Goal: Navigation & Orientation: Find specific page/section

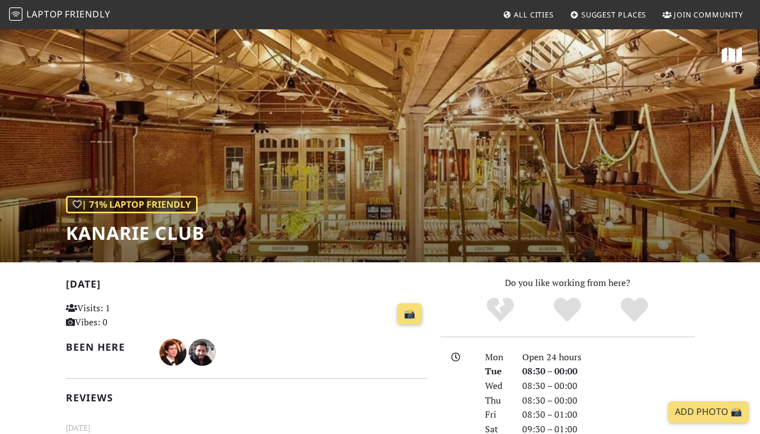
click at [594, 233] on div "| 71% Laptop Friendly Kanarie Club" at bounding box center [380, 145] width 760 height 234
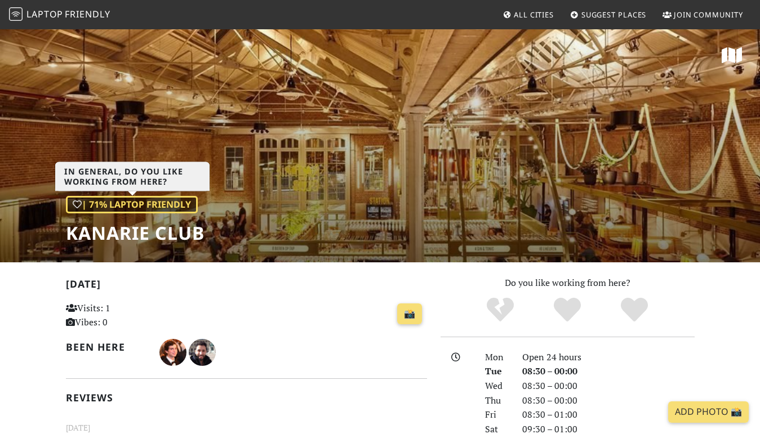
click at [156, 205] on div "| 71% Laptop Friendly" at bounding box center [132, 205] width 132 height 18
click at [80, 11] on span "Friendly" at bounding box center [87, 14] width 45 height 12
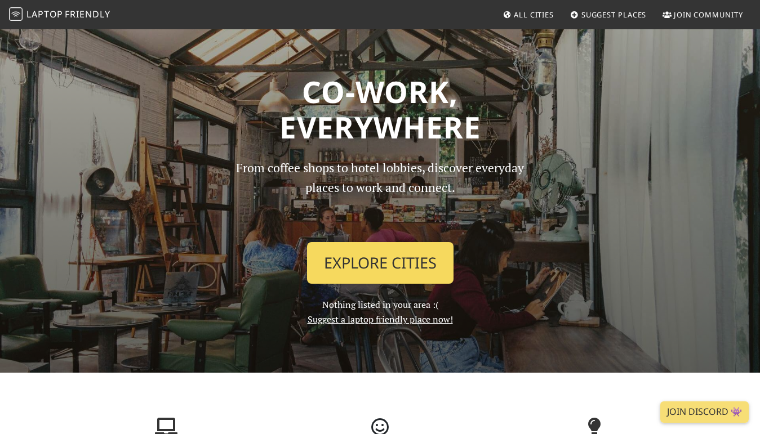
click at [356, 270] on link "Explore Cities" at bounding box center [380, 263] width 146 height 42
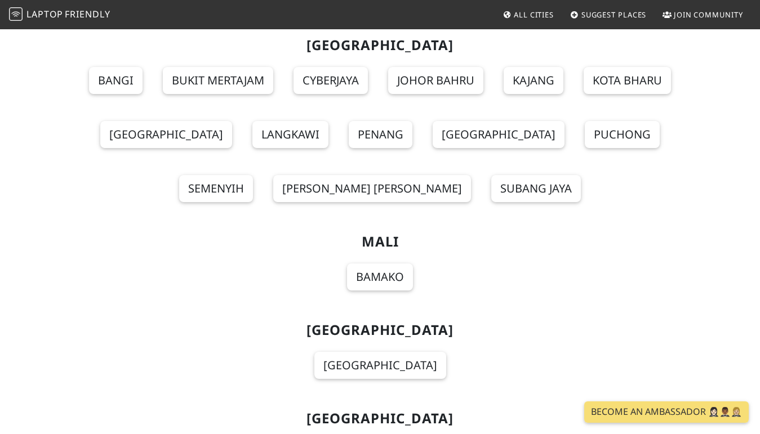
scroll to position [7900, 0]
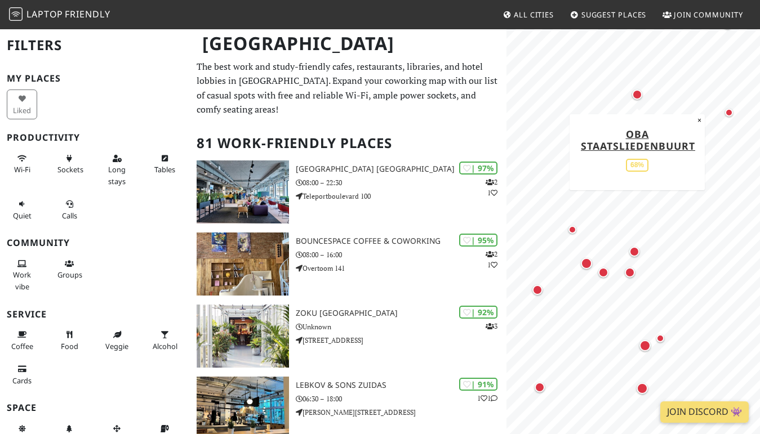
click at [641, 98] on div "Map marker" at bounding box center [637, 94] width 15 height 15
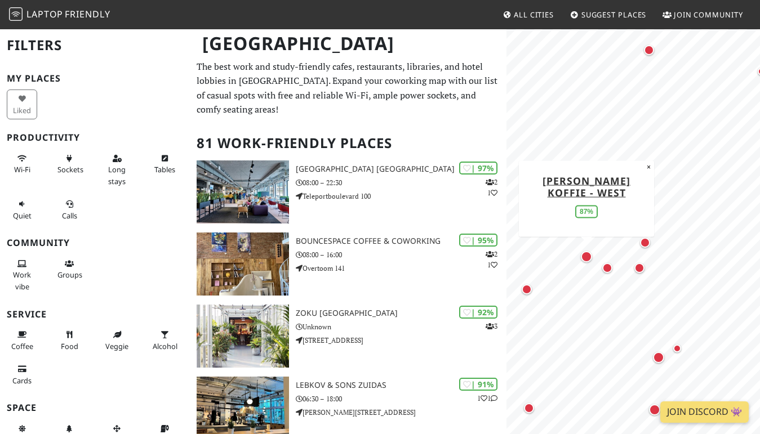
click at [586, 255] on div "Map marker" at bounding box center [586, 256] width 11 height 11
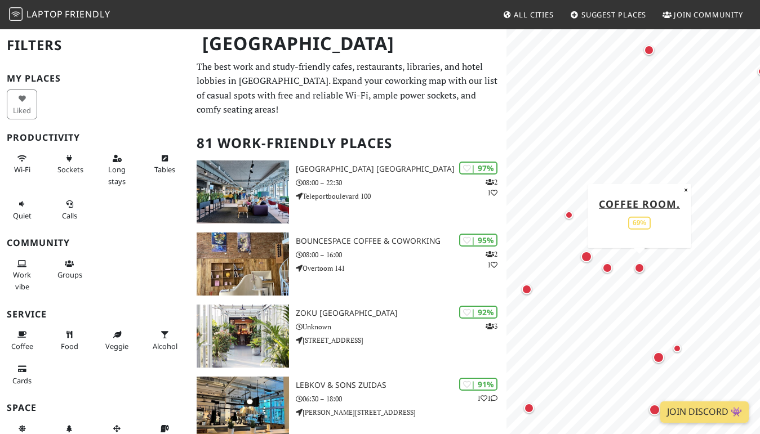
click at [642, 269] on div "Map marker" at bounding box center [639, 268] width 10 height 10
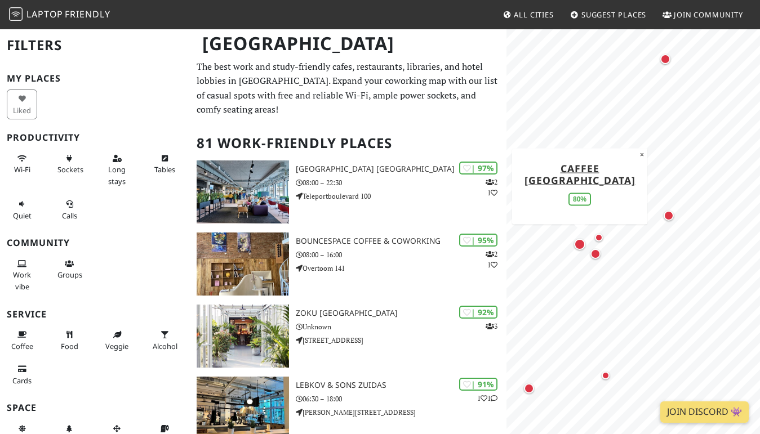
click at [579, 246] on div "Map marker" at bounding box center [579, 244] width 11 height 11
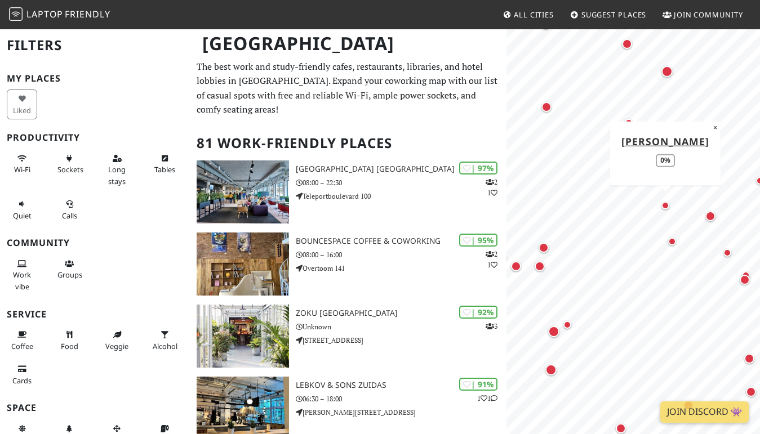
click at [666, 208] on div "Map marker" at bounding box center [665, 206] width 8 height 8
